Goal: Find specific page/section: Find specific page/section

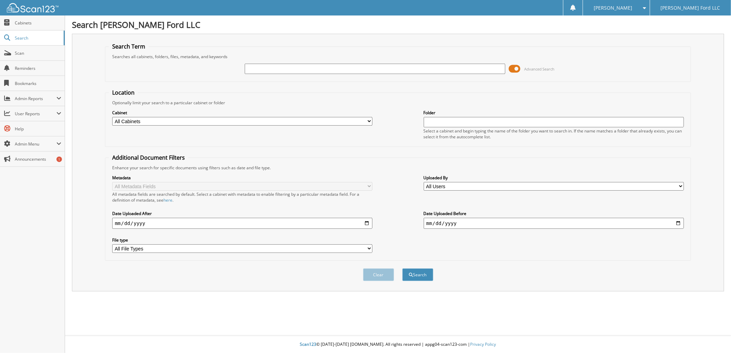
click at [366, 71] on input "text" at bounding box center [375, 69] width 261 height 10
type input "at & t"
click at [403, 269] on button "Search" at bounding box center [418, 275] width 31 height 13
type input "at&t"
click at [403, 269] on button "Search" at bounding box center [418, 275] width 31 height 13
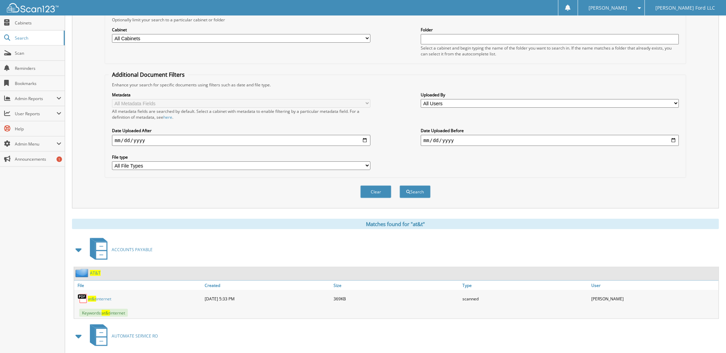
scroll to position [206, 0]
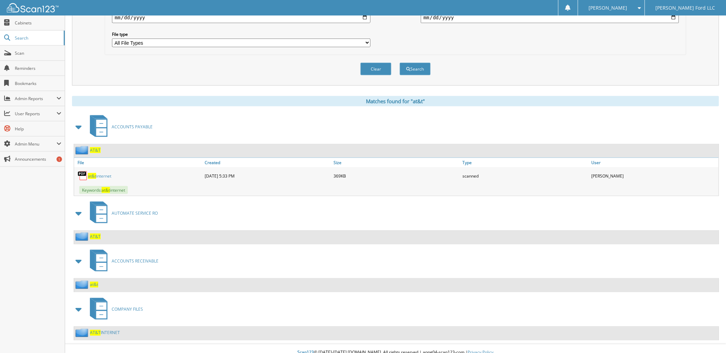
click at [96, 147] on span "AT&T" at bounding box center [95, 150] width 11 height 6
